Goal: Navigation & Orientation: Go to known website

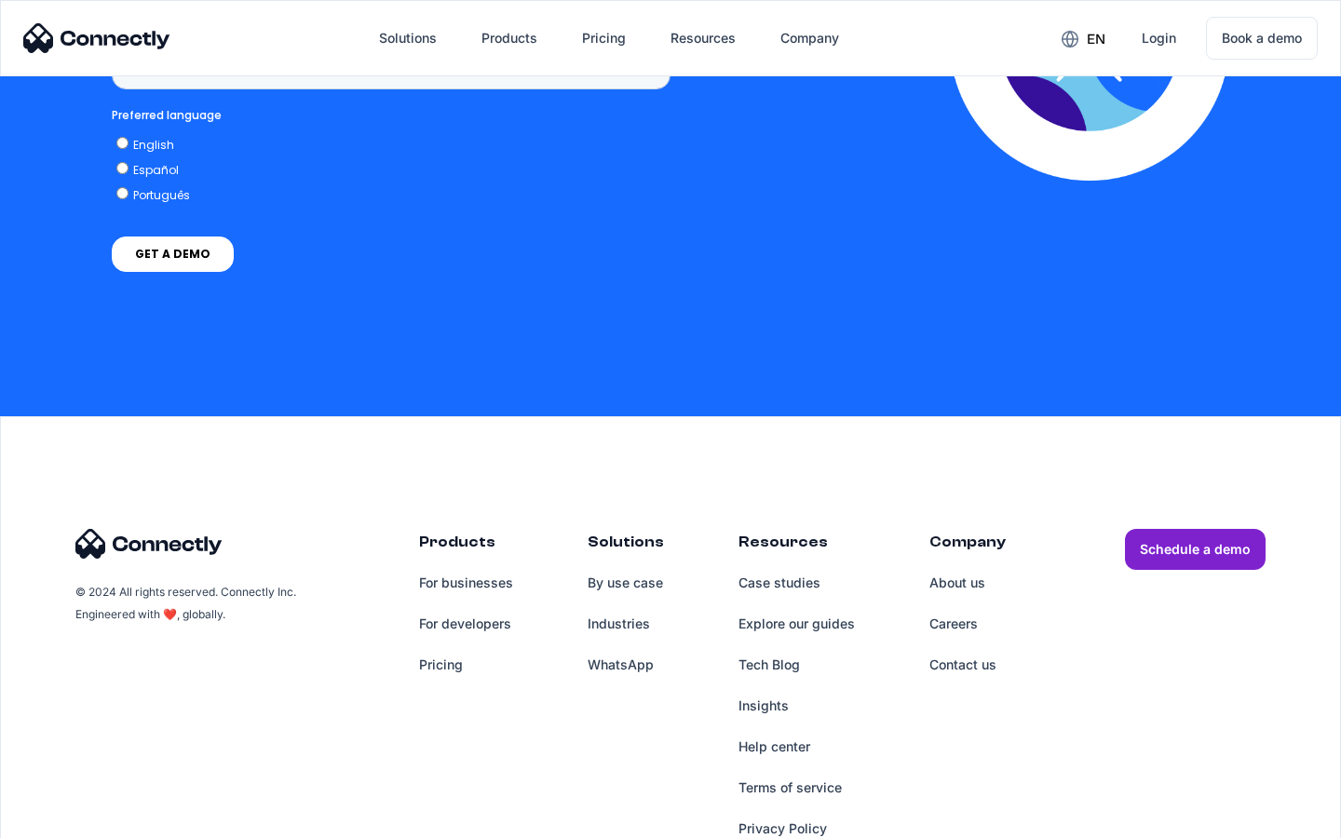
scroll to position [1411, 0]
